Goal: Task Accomplishment & Management: Manage account settings

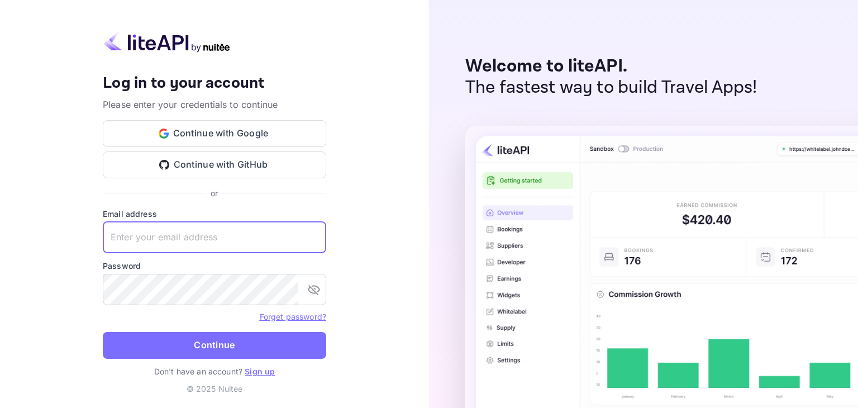
click at [197, 231] on input "text" at bounding box center [215, 237] width 224 height 31
click at [259, 234] on input "[EMAIL_ADDRESS]" at bounding box center [215, 237] width 224 height 31
type input "[EMAIL_ADDRESS][DOMAIN_NAME]"
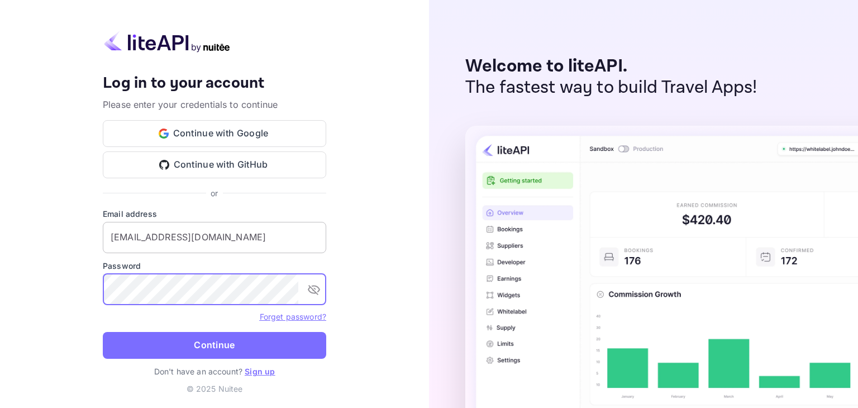
click at [103, 332] on button "Continue" at bounding box center [215, 345] width 224 height 27
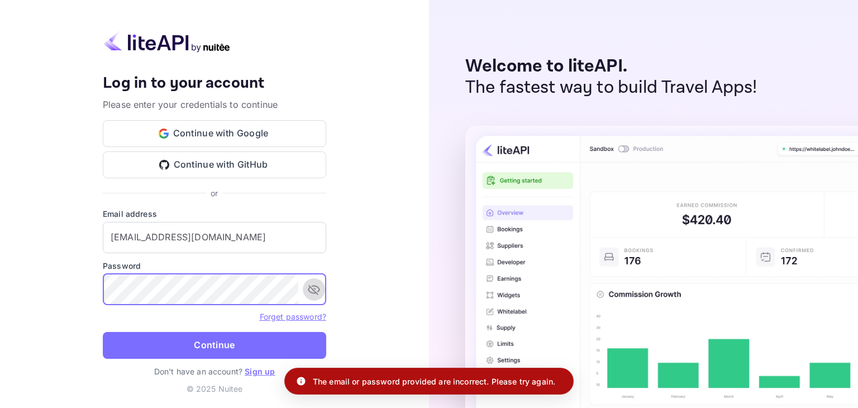
click at [320, 288] on icon "toggle password visibility" at bounding box center [313, 289] width 13 height 13
click at [233, 344] on button "Continue" at bounding box center [215, 345] width 224 height 27
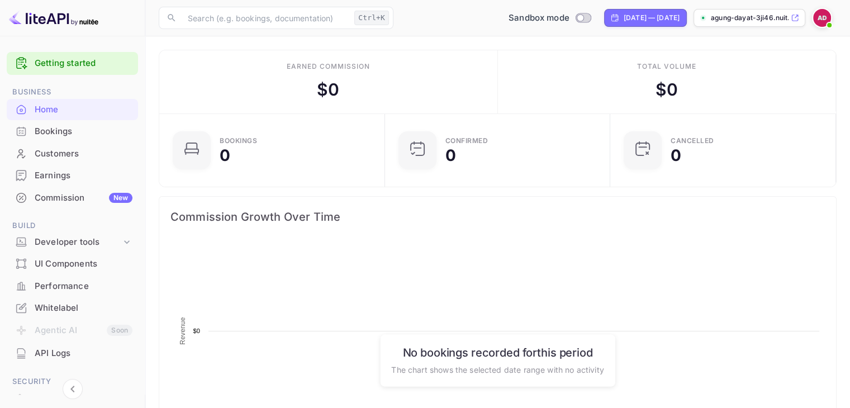
scroll to position [173, 210]
click at [740, 21] on p "agung-dayat-3ji46.nuit..." at bounding box center [750, 18] width 78 height 10
click at [767, 12] on div "agung-dayat-3ji46.nuit..." at bounding box center [750, 18] width 112 height 18
